Goal: Check status: Check status

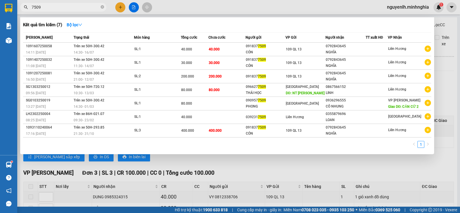
scroll to position [317, 0]
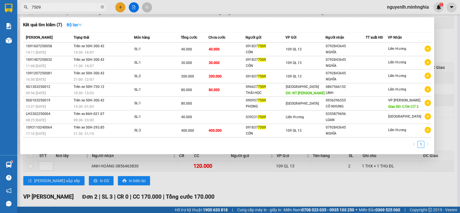
click at [136, 7] on div at bounding box center [230, 106] width 460 height 213
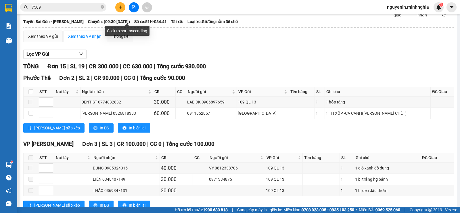
scroll to position [0, 0]
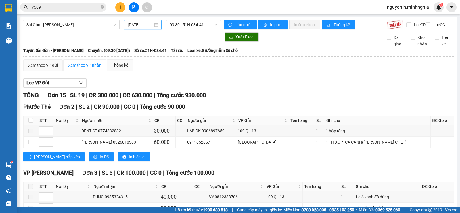
click at [142, 23] on input "[DATE]" at bounding box center [141, 25] width 26 height 6
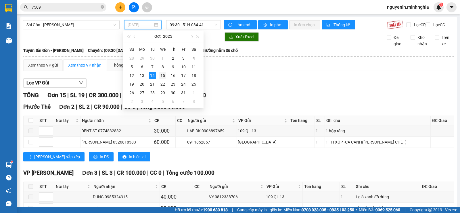
click at [161, 75] on div "15" at bounding box center [162, 75] width 7 height 7
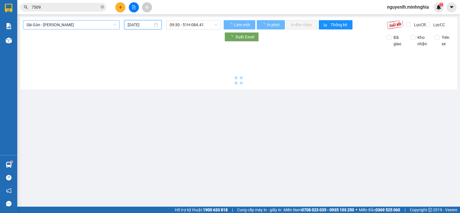
type input "[DATE]"
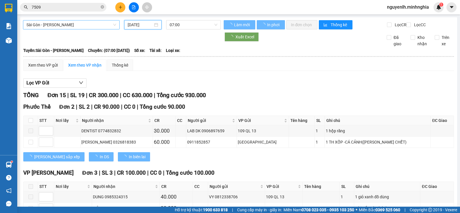
click at [67, 25] on span "Sài Gòn - [PERSON_NAME]" at bounding box center [71, 24] width 90 height 9
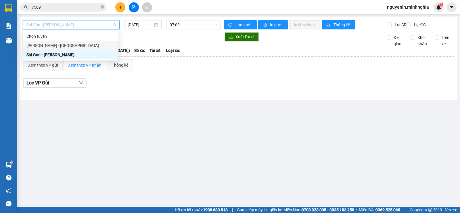
click at [54, 43] on div "[PERSON_NAME] - [GEOGRAPHIC_DATA]" at bounding box center [70, 45] width 89 height 6
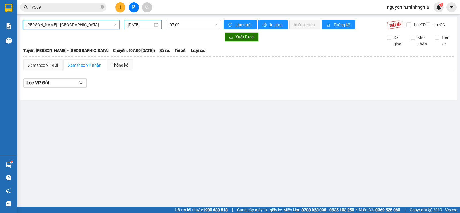
click at [148, 24] on input "[DATE]" at bounding box center [141, 25] width 26 height 6
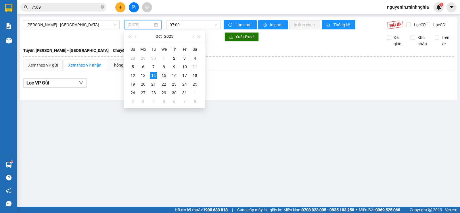
click at [166, 76] on div "15" at bounding box center [164, 75] width 7 height 7
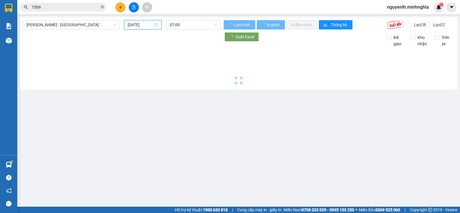
type input "[DATE]"
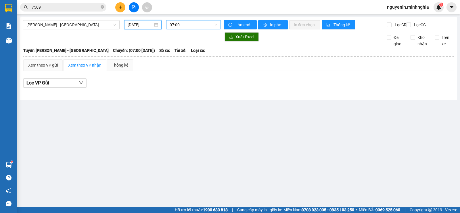
click at [183, 25] on span "07:00" at bounding box center [193, 24] width 47 height 9
